Goal: Information Seeking & Learning: Learn about a topic

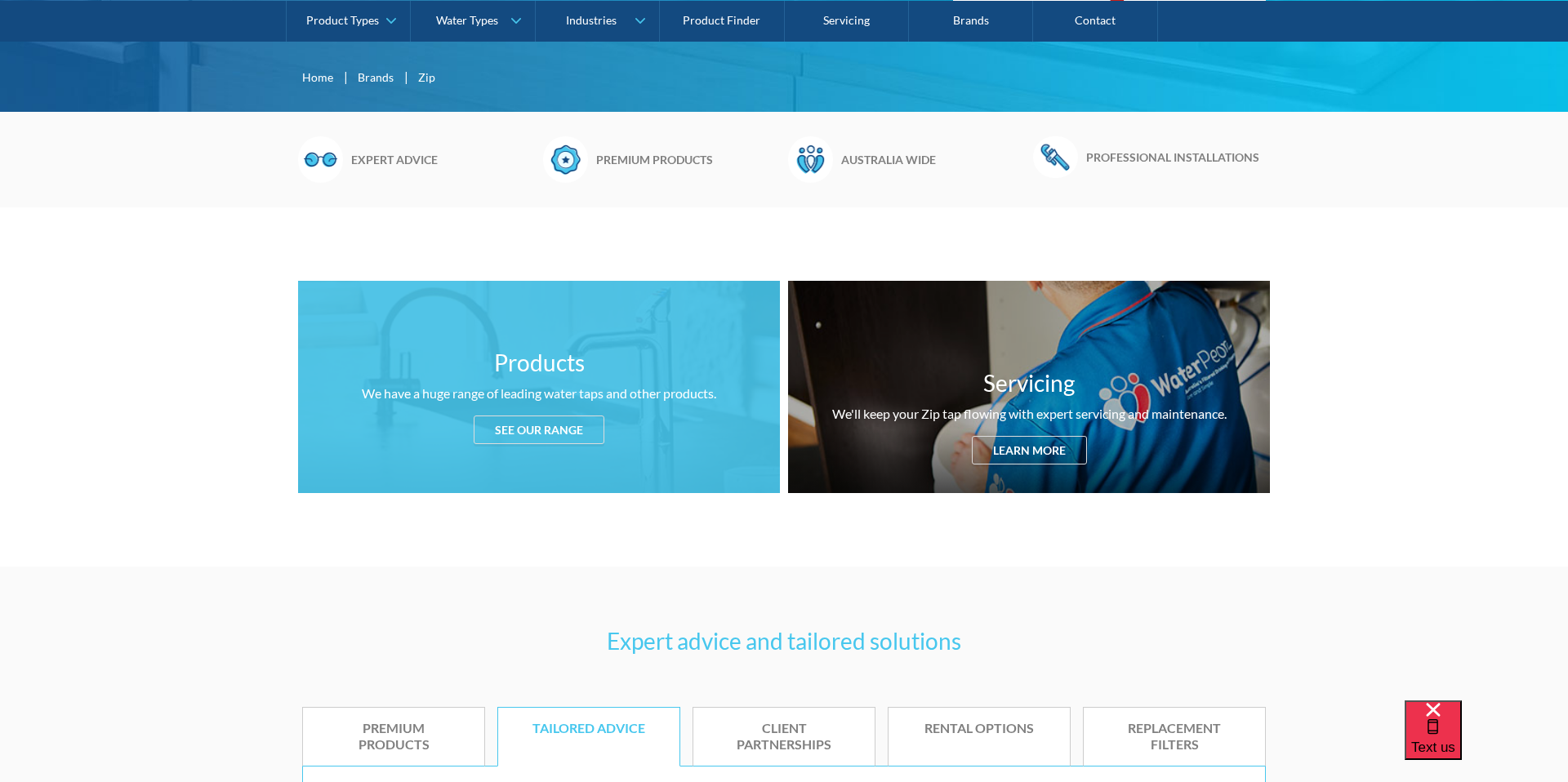
click at [514, 454] on div "Products We have a huge range of leading water taps and other products. See our…" at bounding box center [539, 387] width 482 height 212
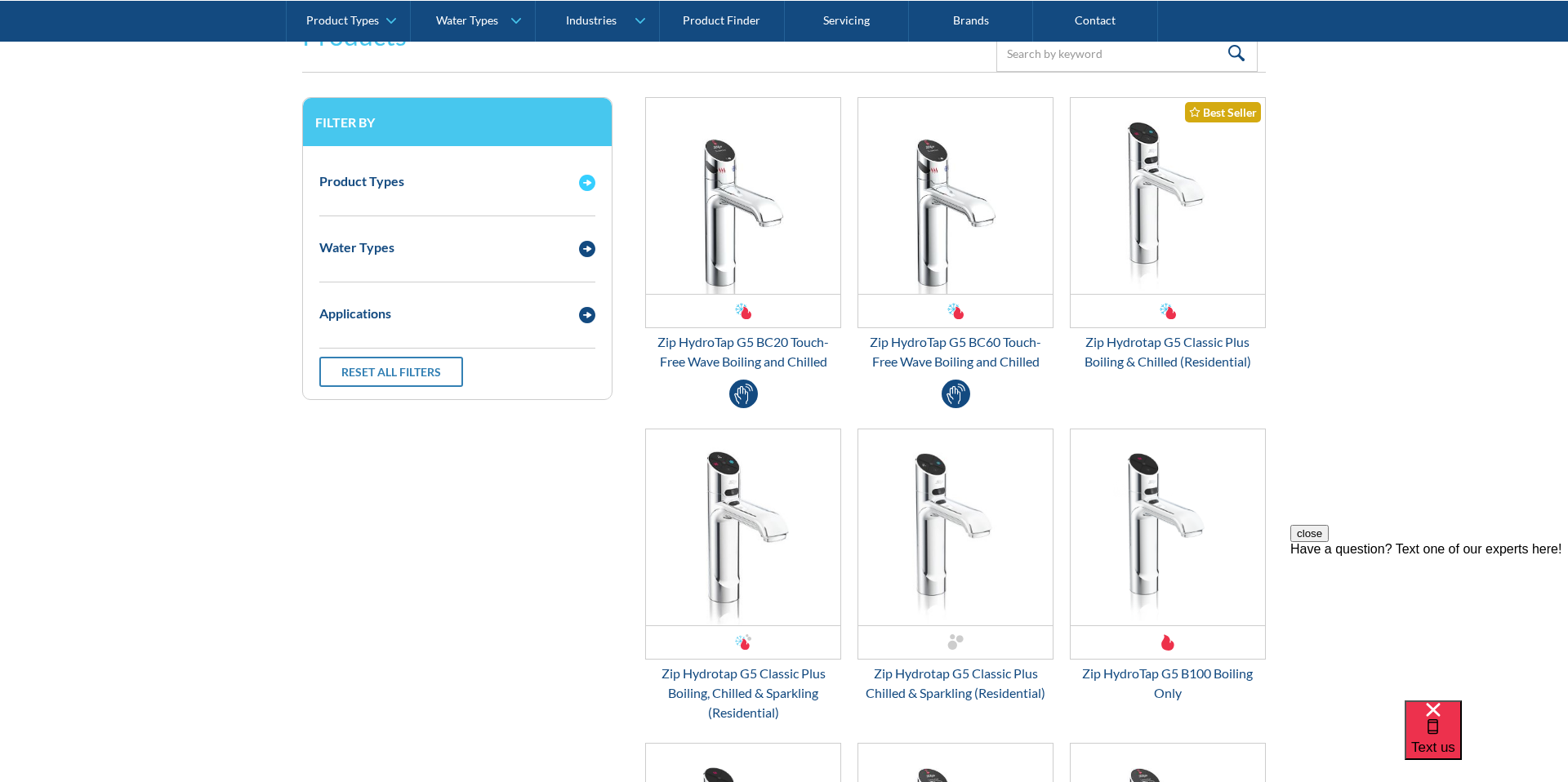
click at [591, 183] on img "Email Form 3" at bounding box center [587, 183] width 16 height 16
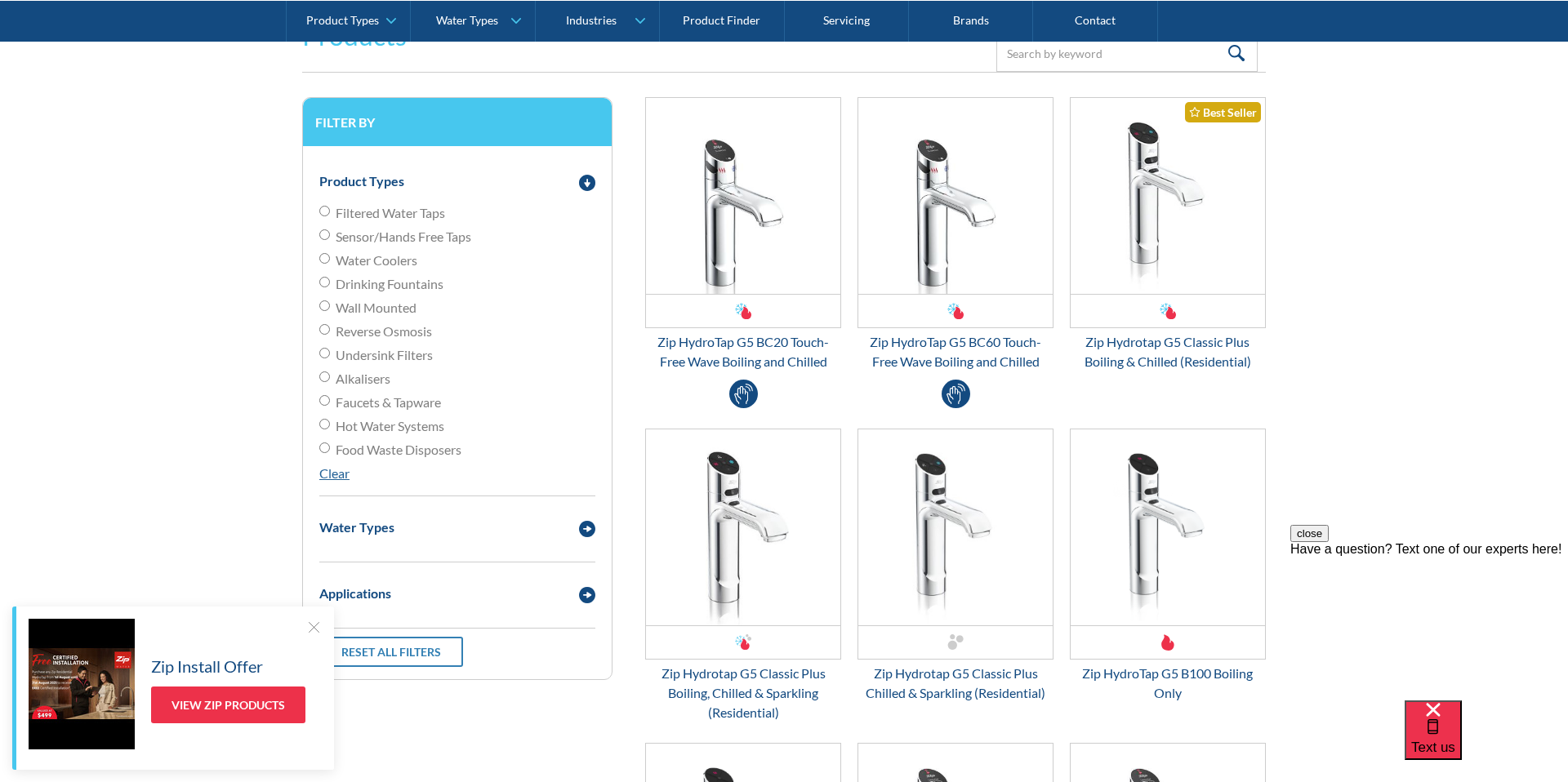
click at [369, 421] on span "Hot Water Systems" at bounding box center [390, 425] width 109 height 20
click at [330, 217] on input "Hot Water Systems" at bounding box center [324, 211] width 10 height 10
radio input "true"
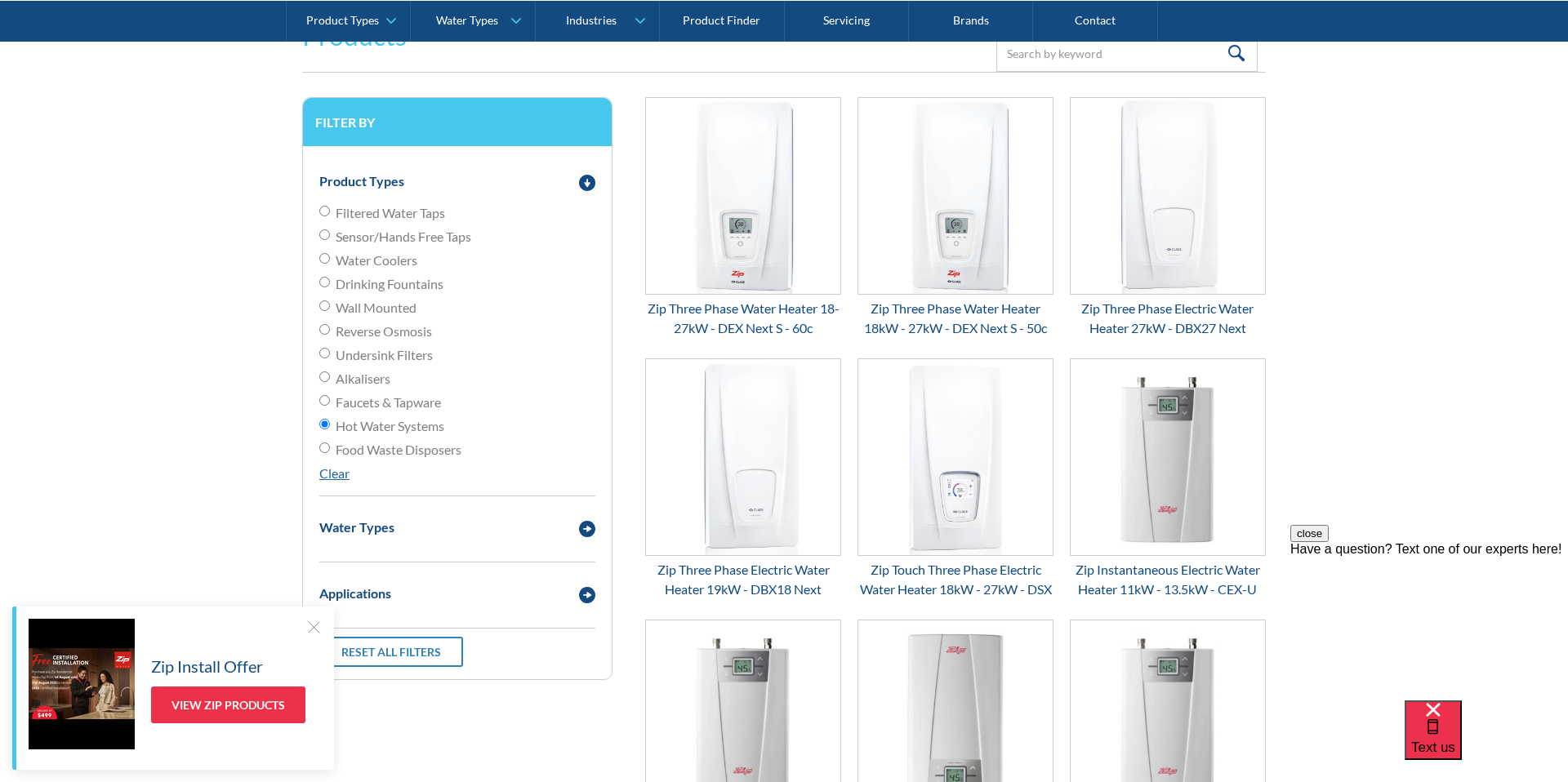
click at [375, 211] on span "Filtered Water Taps" at bounding box center [390, 212] width 110 height 20
click at [330, 211] on input "Filtered Water Taps" at bounding box center [324, 211] width 10 height 10
radio input "true"
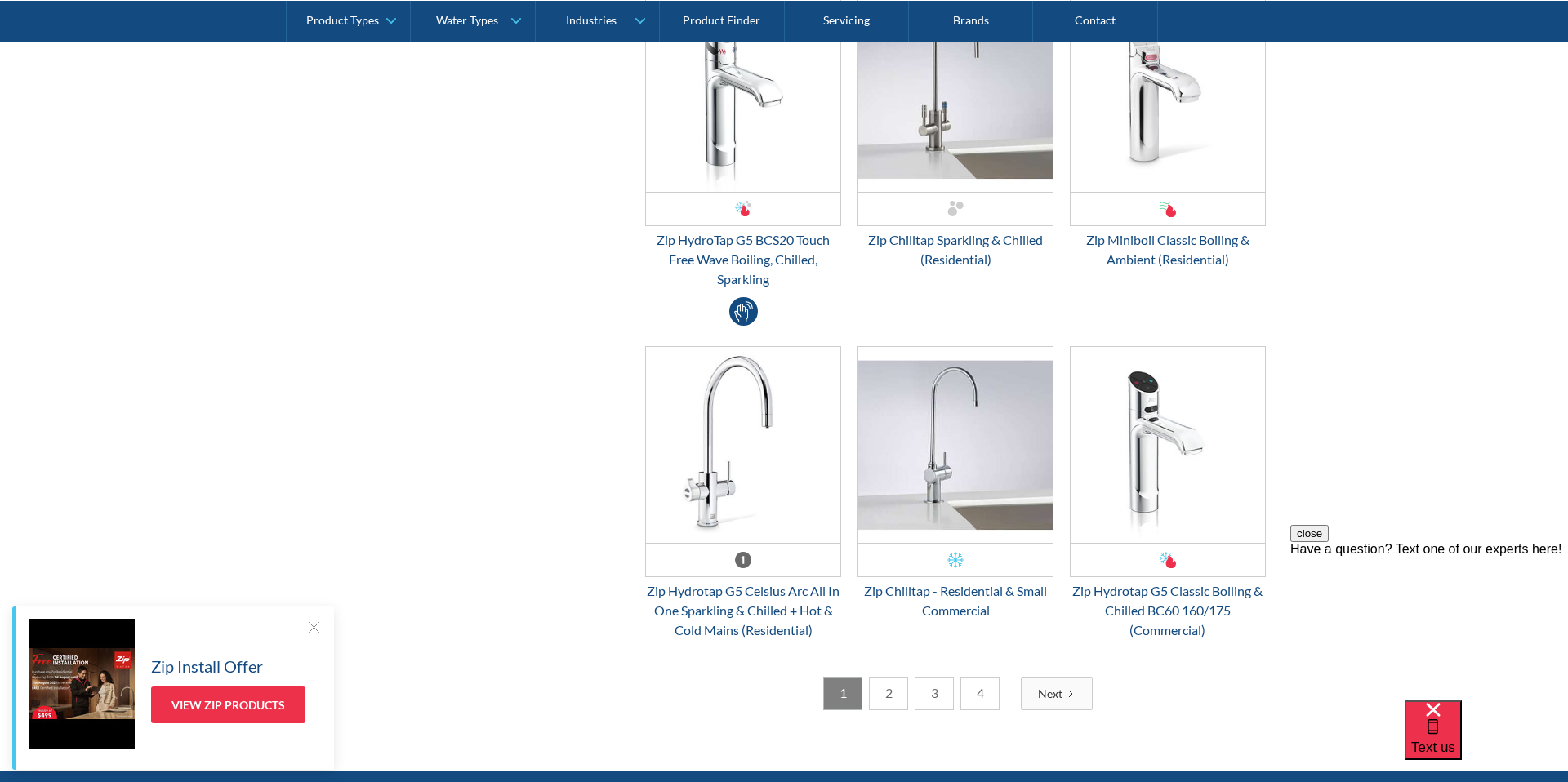
scroll to position [4073, 0]
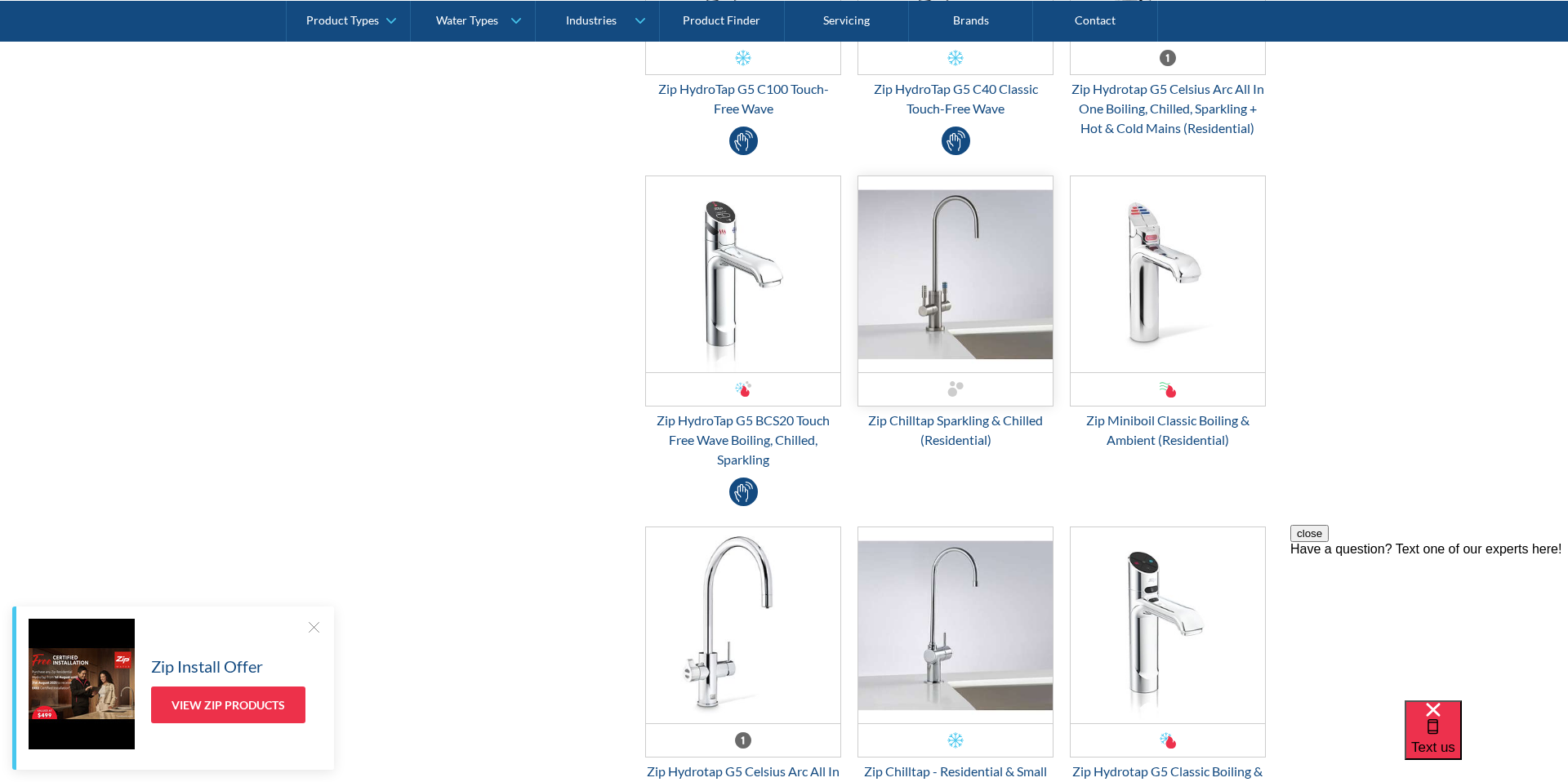
click at [981, 280] on img "Email Form 3" at bounding box center [955, 274] width 195 height 196
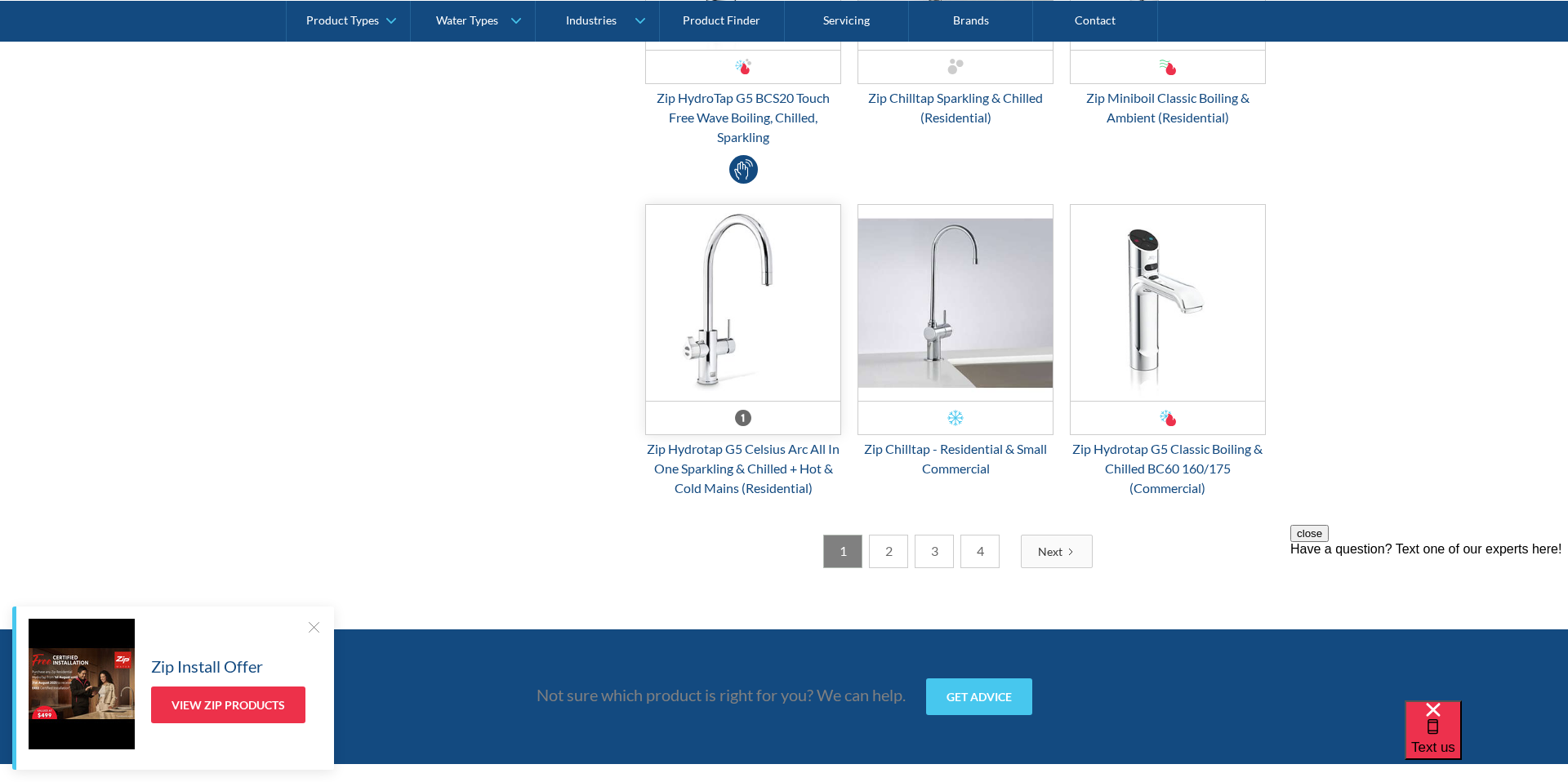
click at [779, 311] on img "Email Form 3" at bounding box center [742, 302] width 195 height 196
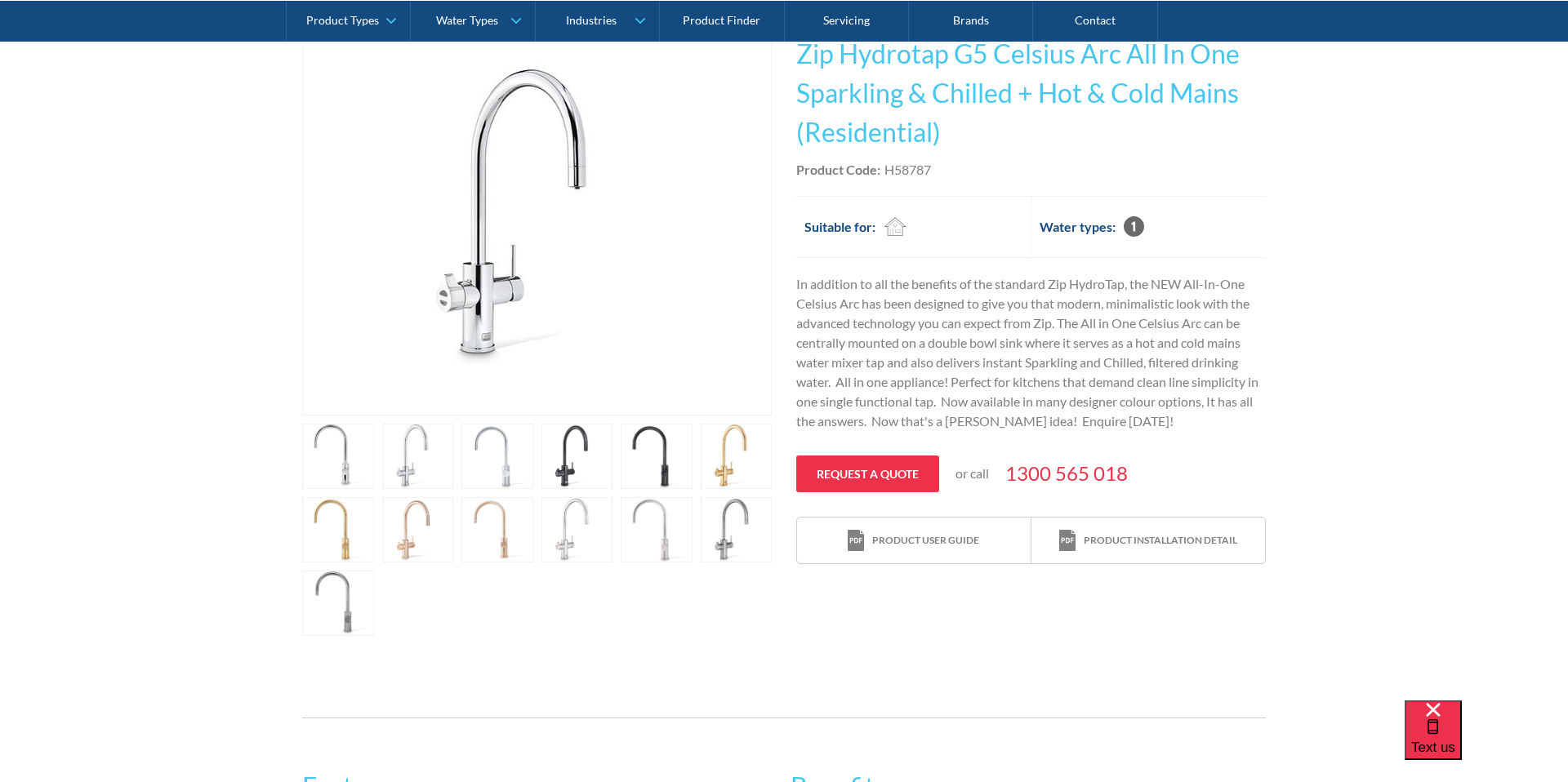
scroll to position [423, 0]
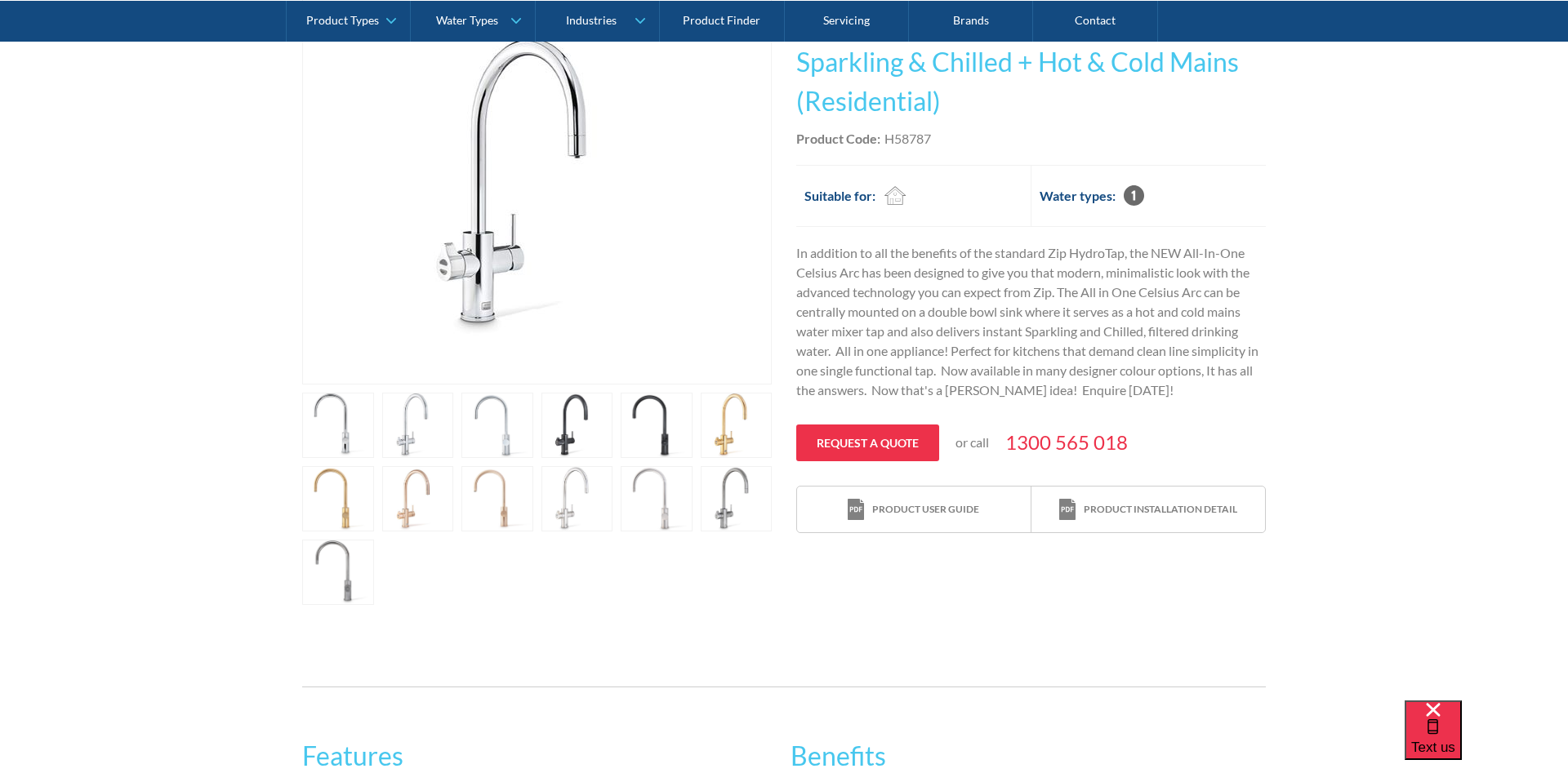
click at [374, 420] on link "open lightbox" at bounding box center [338, 425] width 72 height 65
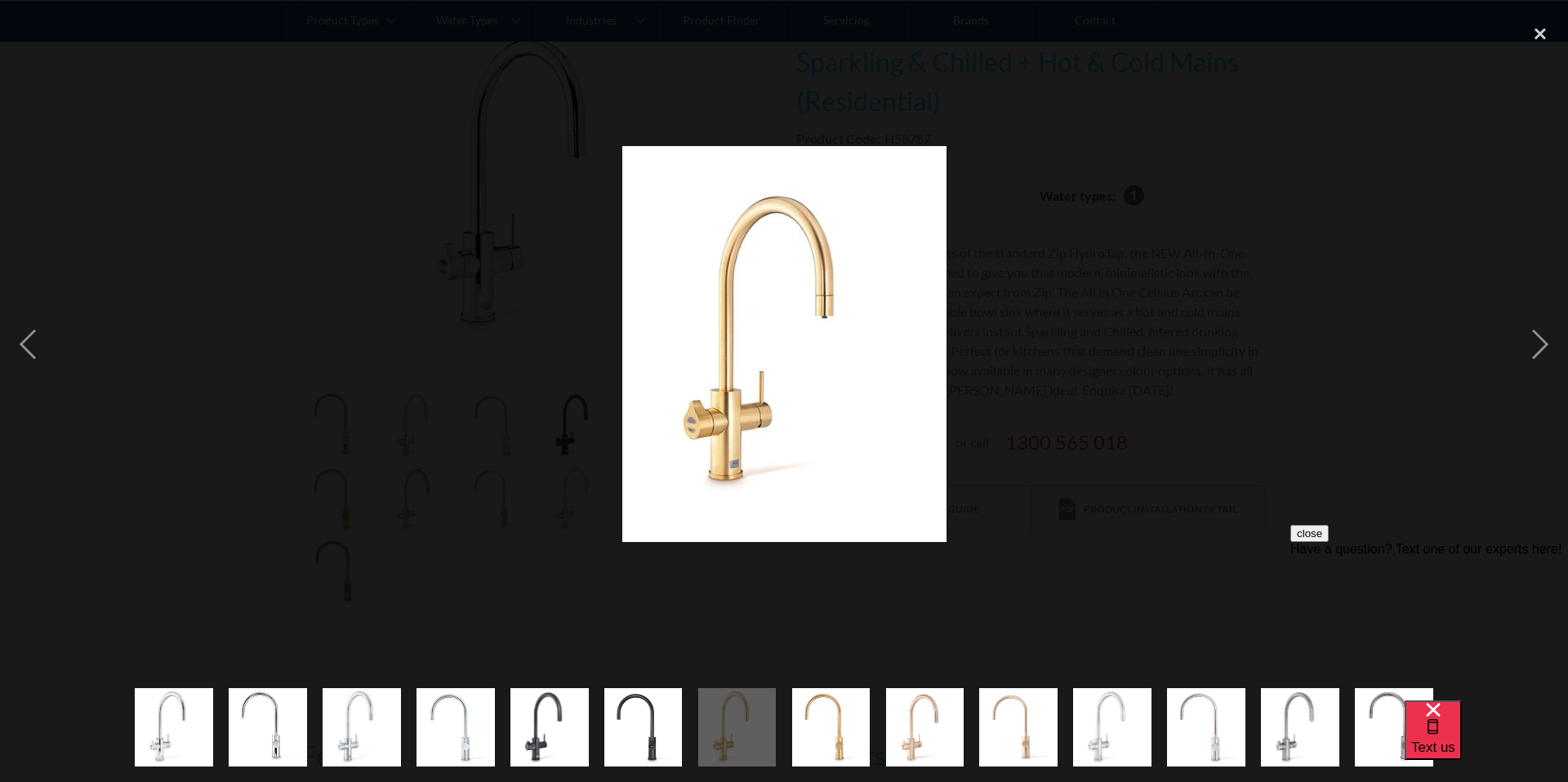
scroll to position [0, 0]
drag, startPoint x: 1543, startPoint y: 29, endPoint x: 1534, endPoint y: 40, distance: 14.2
click at [1543, 29] on div "close lightbox" at bounding box center [1539, 33] width 55 height 36
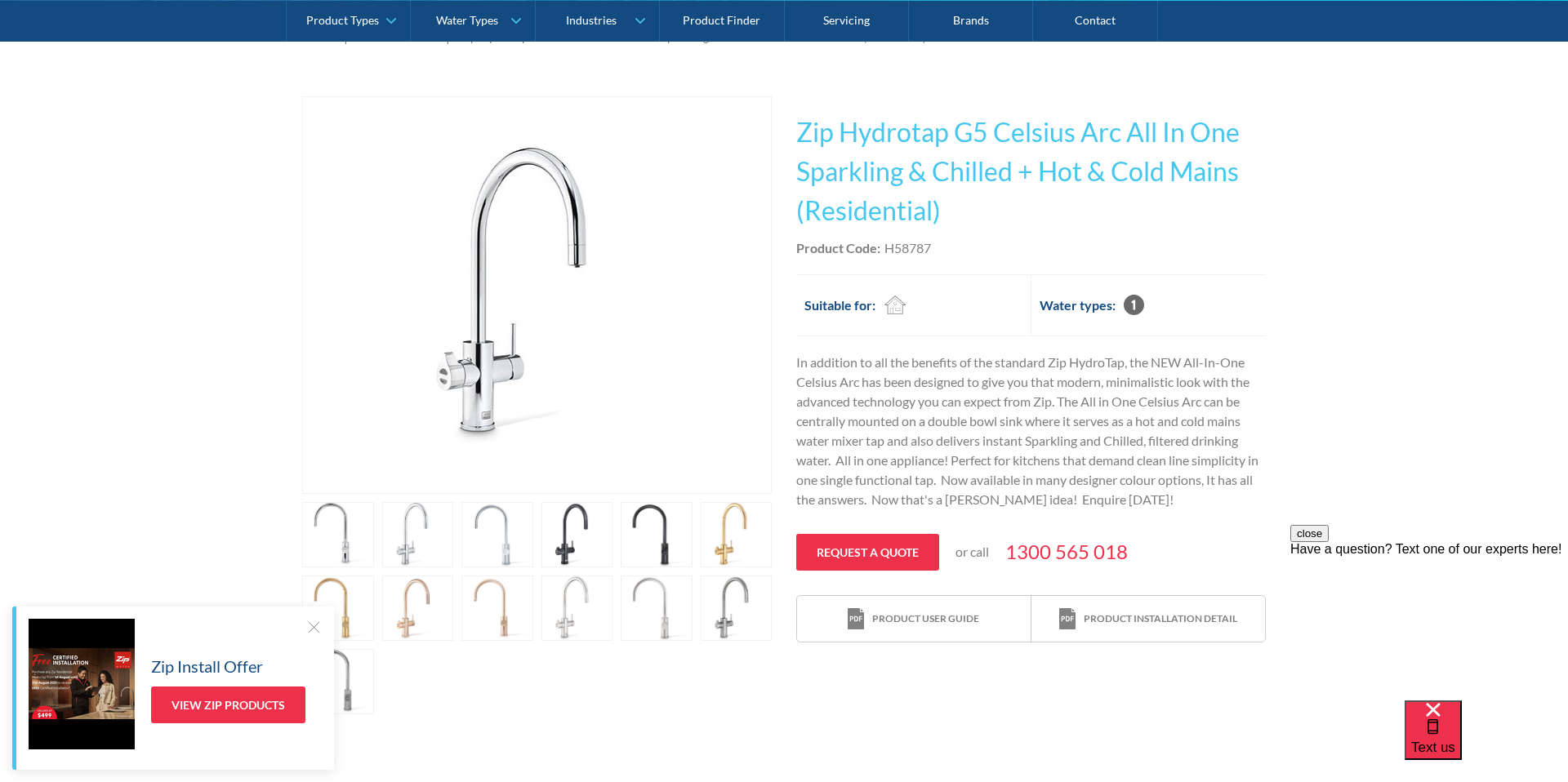
scroll to position [307, 0]
